Goal: Navigation & Orientation: Find specific page/section

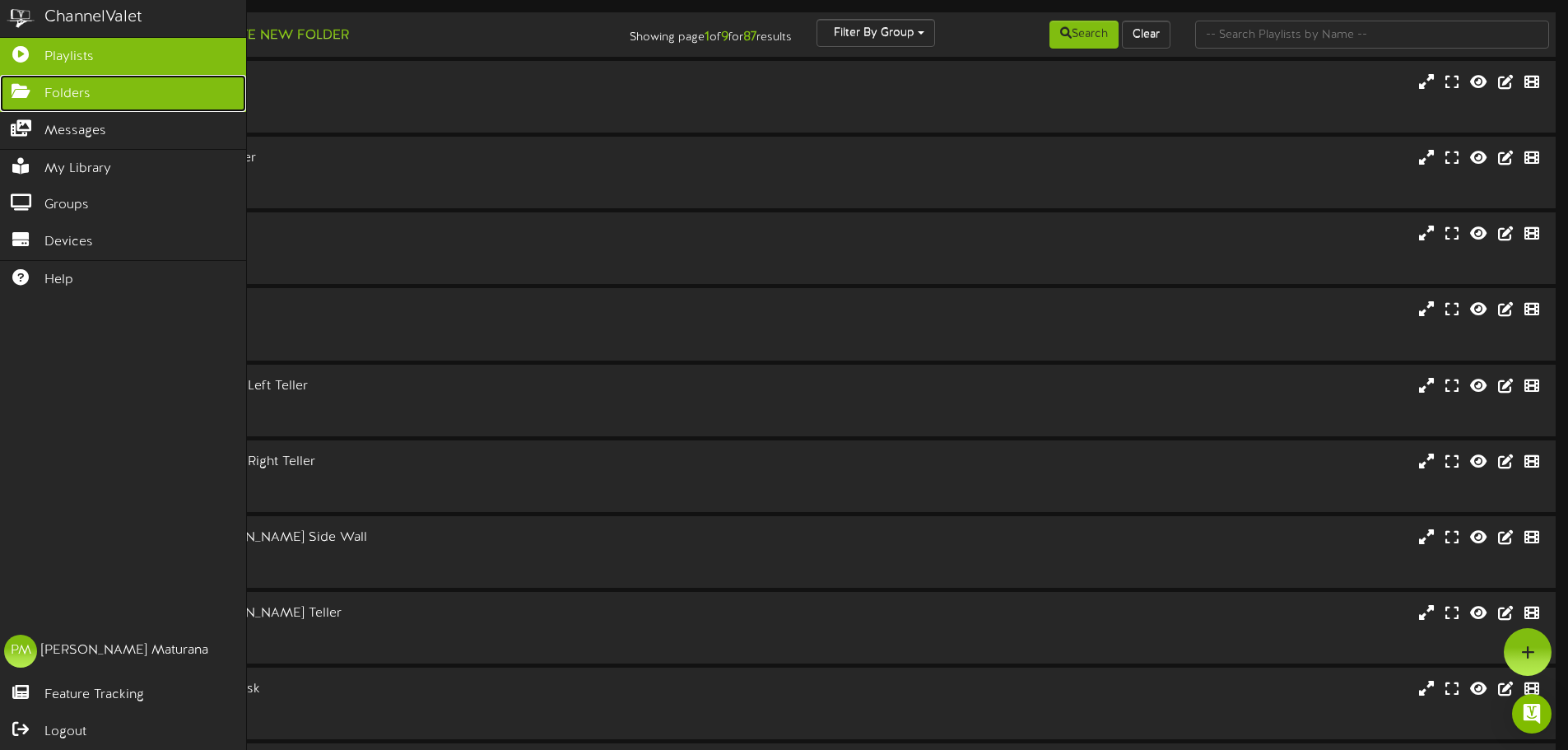
click at [60, 92] on span "Folders" at bounding box center [68, 94] width 46 height 19
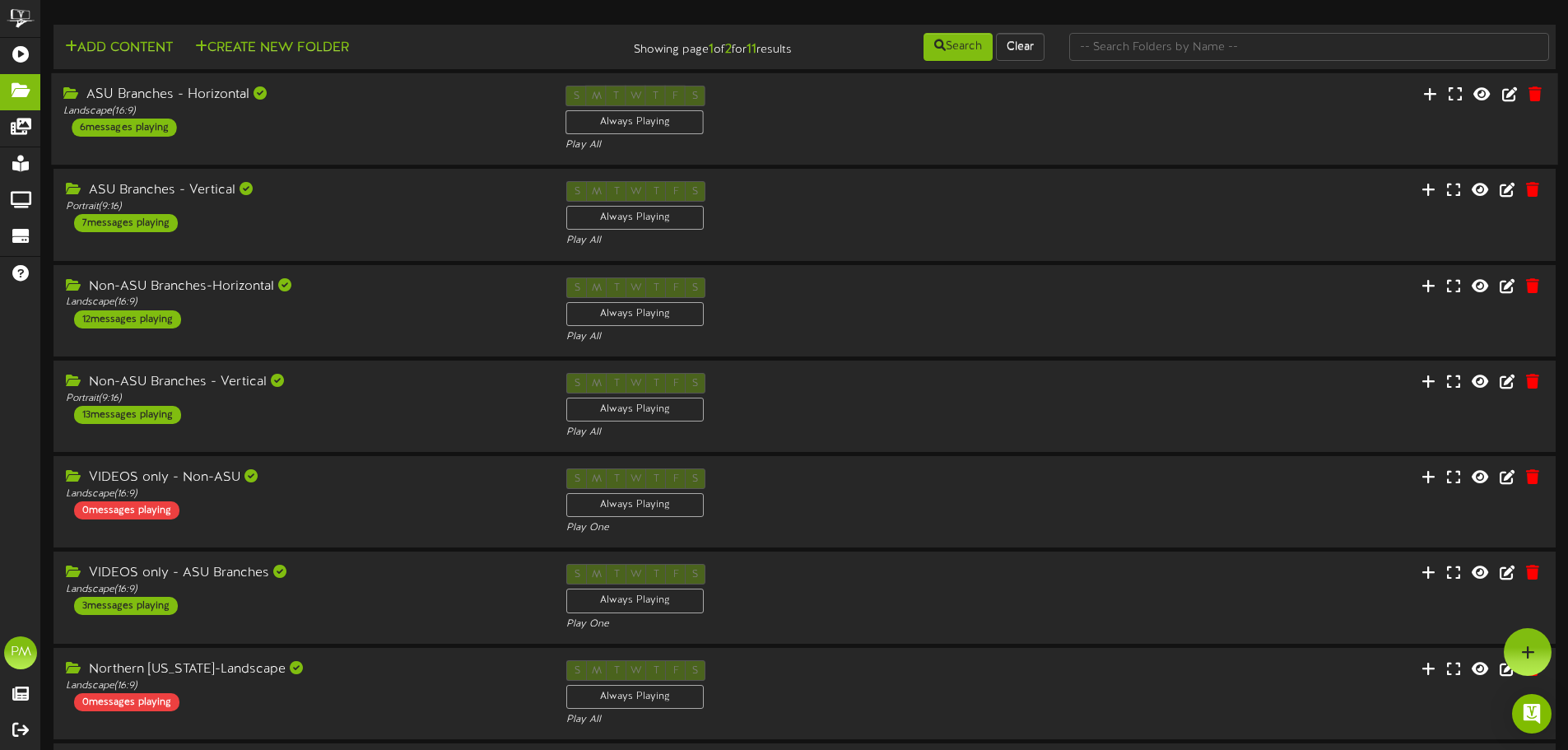
click at [415, 120] on div "ASU Branches - Horizontal Landscape ( 16:9 ) 6 messages playing" at bounding box center [301, 111] width 502 height 51
